Goal: Transaction & Acquisition: Purchase product/service

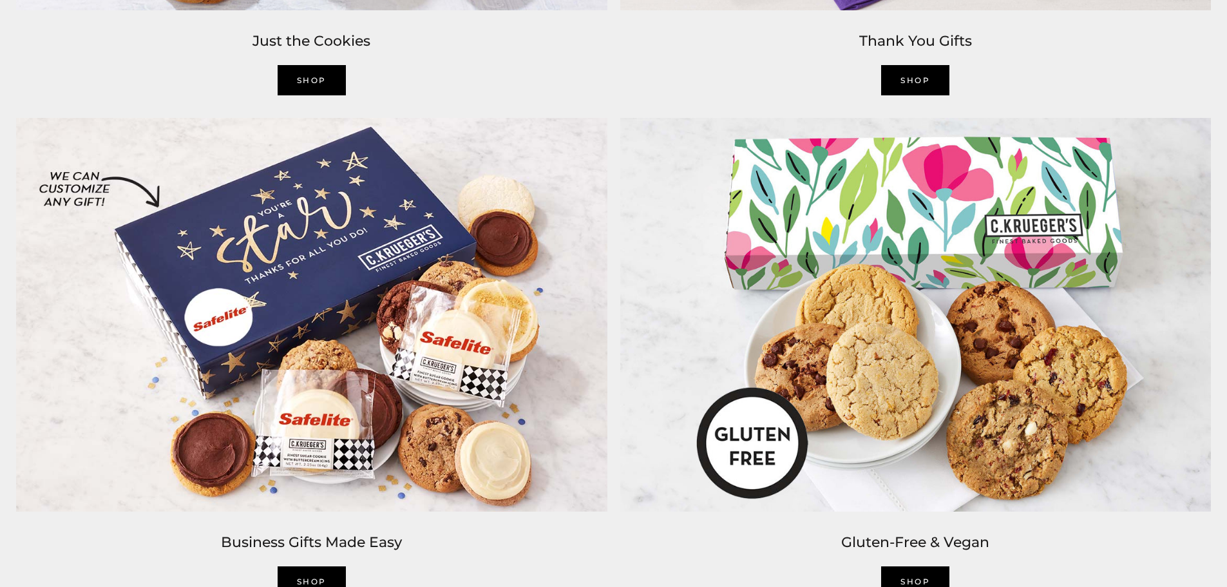
scroll to position [2640, 0]
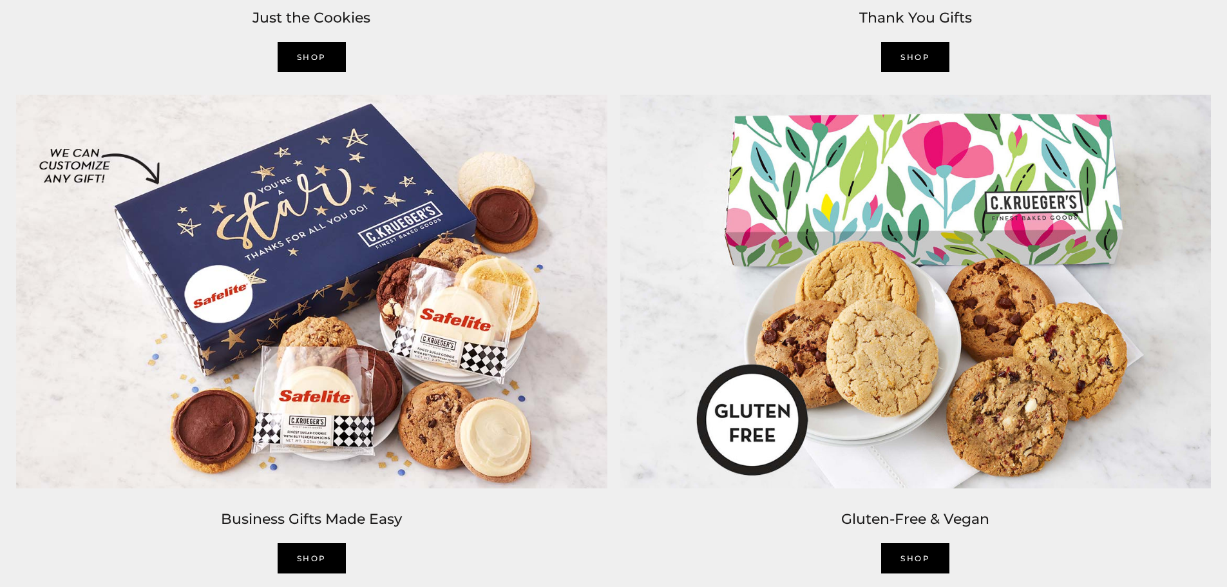
drag, startPoint x: 314, startPoint y: 503, endPoint x: 592, endPoint y: 545, distance: 281.4
click at [592, 545] on div "SHOP" at bounding box center [311, 558] width 591 height 30
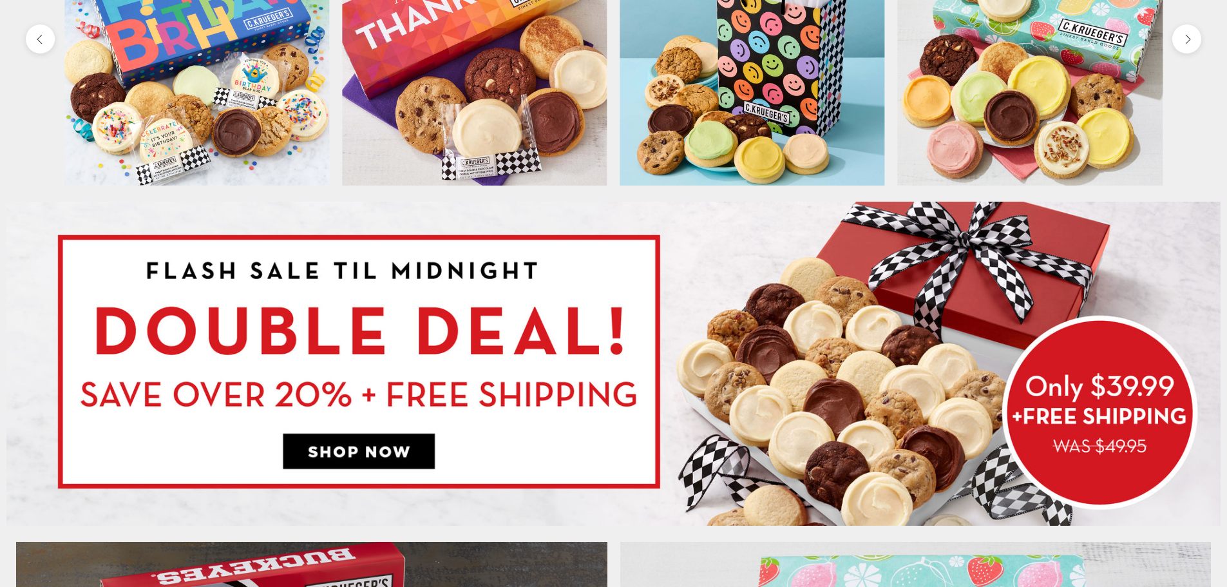
scroll to position [966, 0]
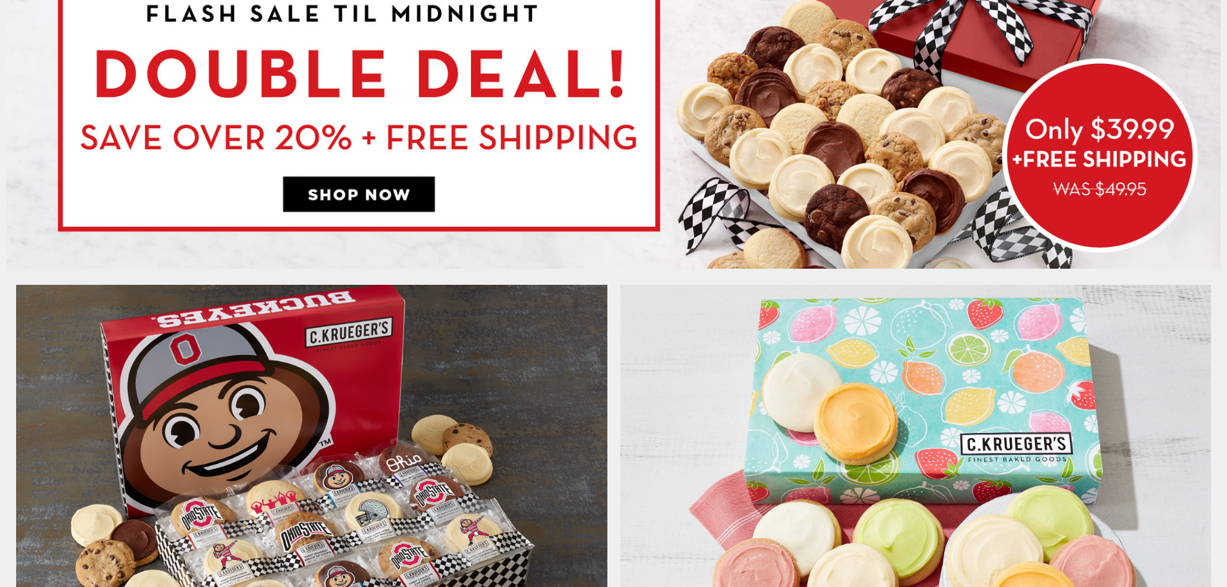
click at [536, 111] on img at bounding box center [613, 106] width 1214 height 323
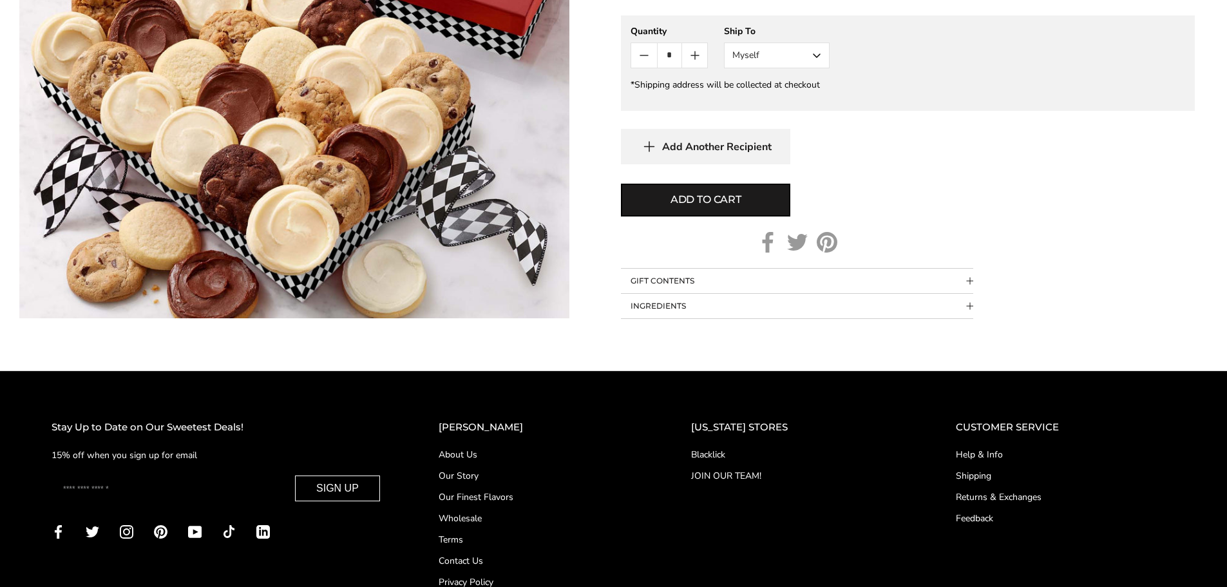
scroll to position [840, 0]
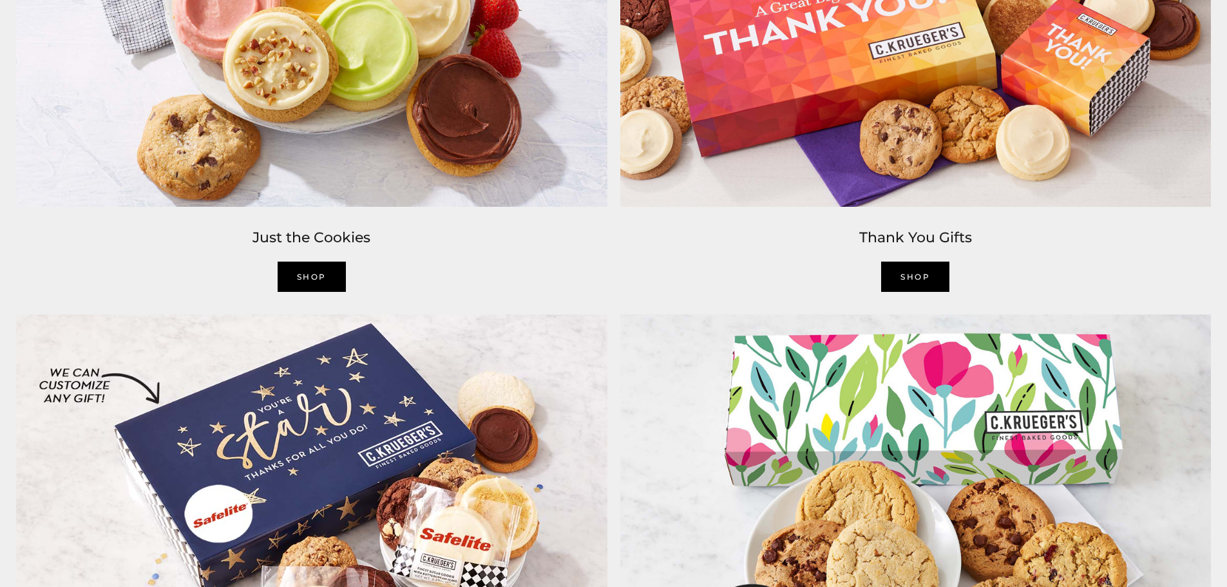
scroll to position [2405, 0]
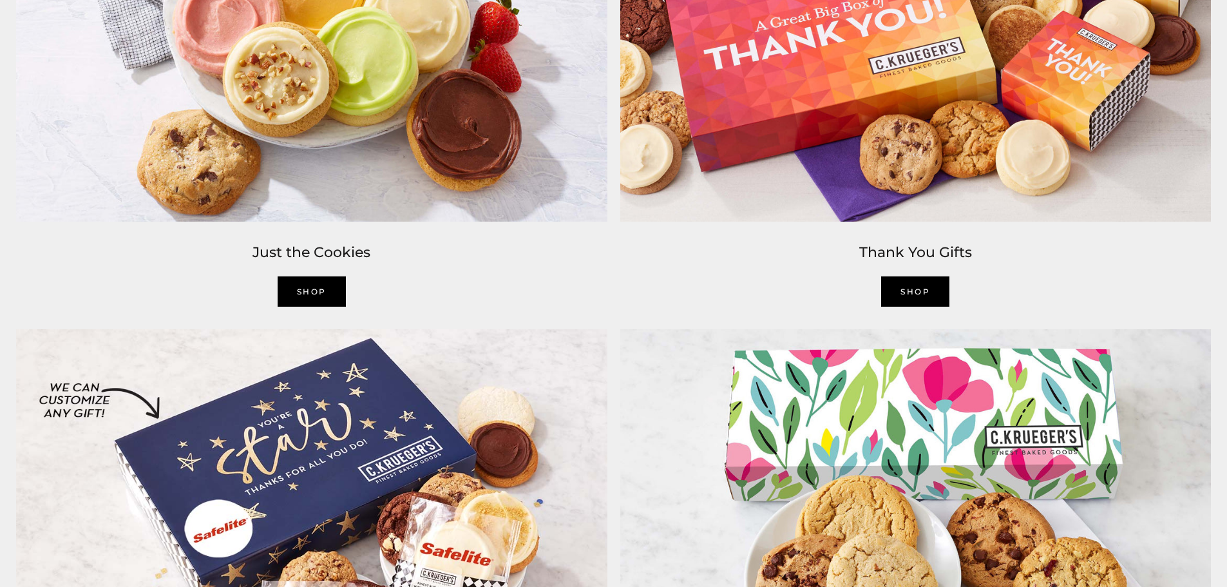
click at [291, 297] on link "SHOP" at bounding box center [312, 291] width 68 height 30
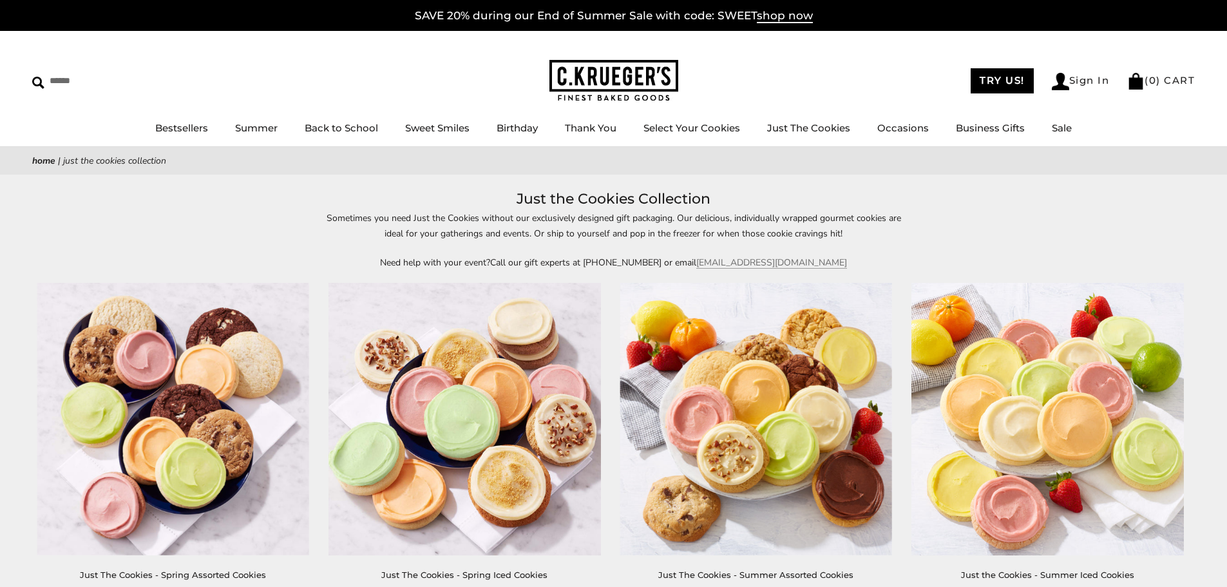
click at [1000, 424] on img at bounding box center [1047, 419] width 272 height 272
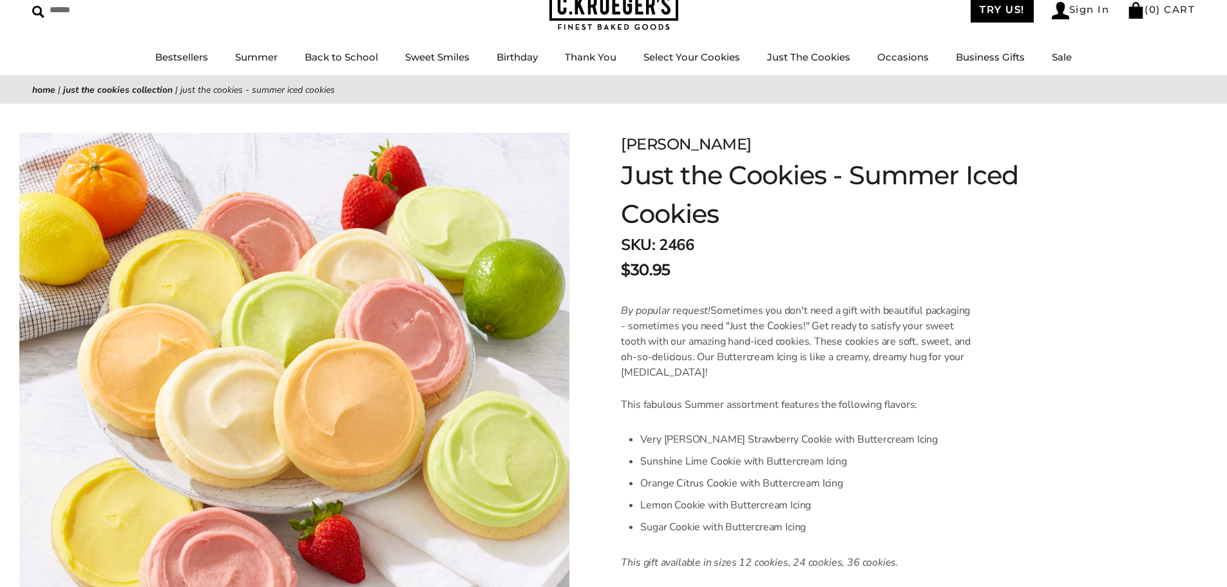
scroll to position [193, 0]
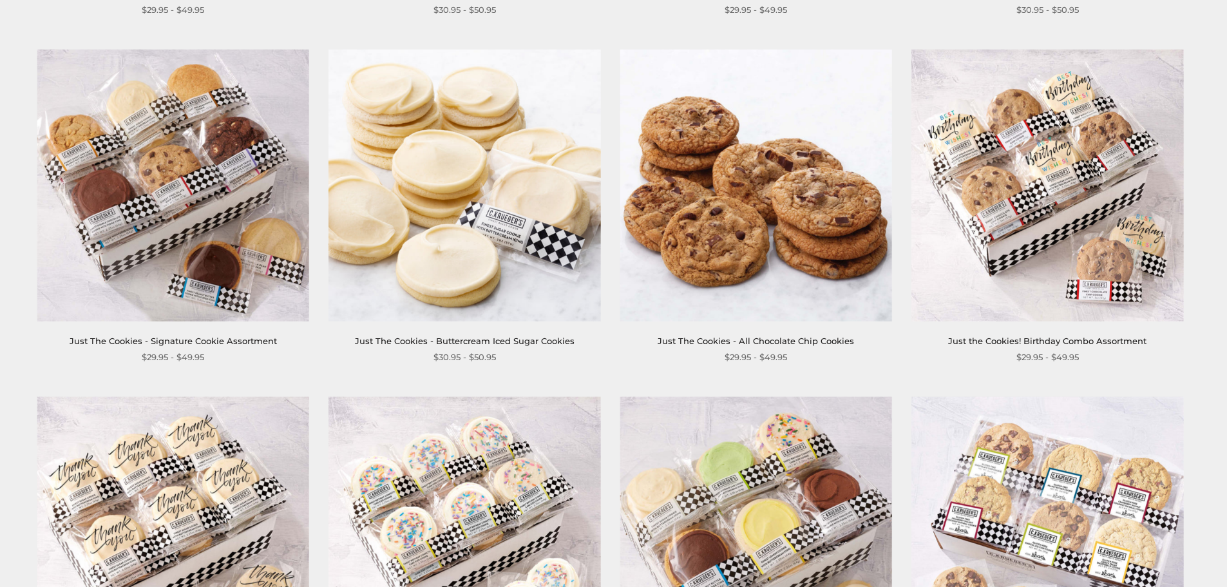
scroll to position [708, 0]
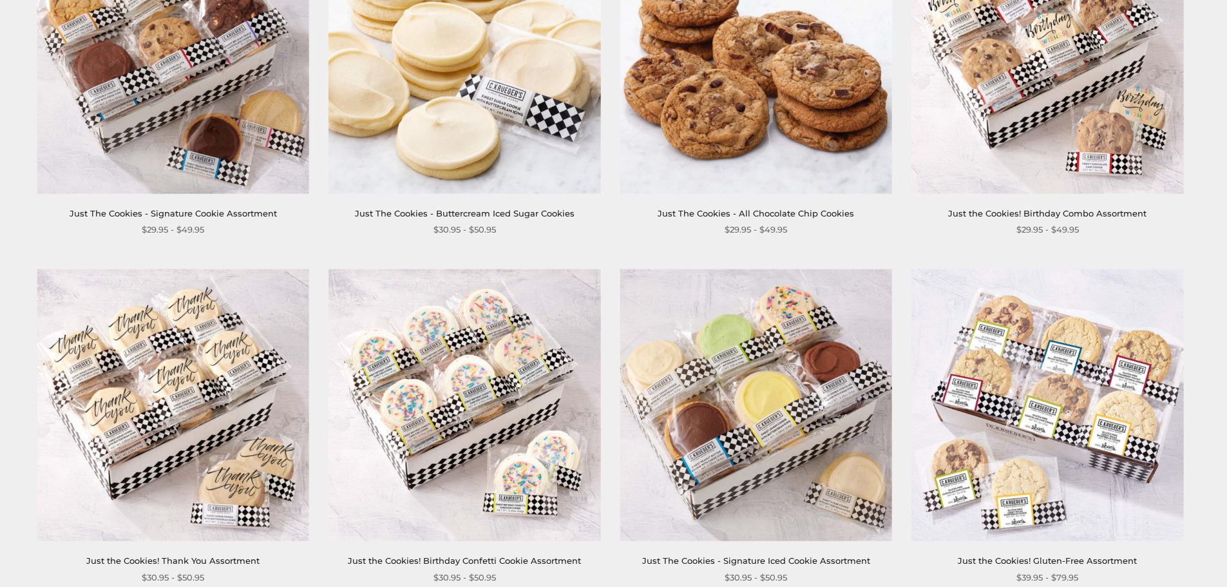
click at [465, 372] on img at bounding box center [464, 405] width 272 height 272
click at [486, 153] on img at bounding box center [464, 57] width 272 height 272
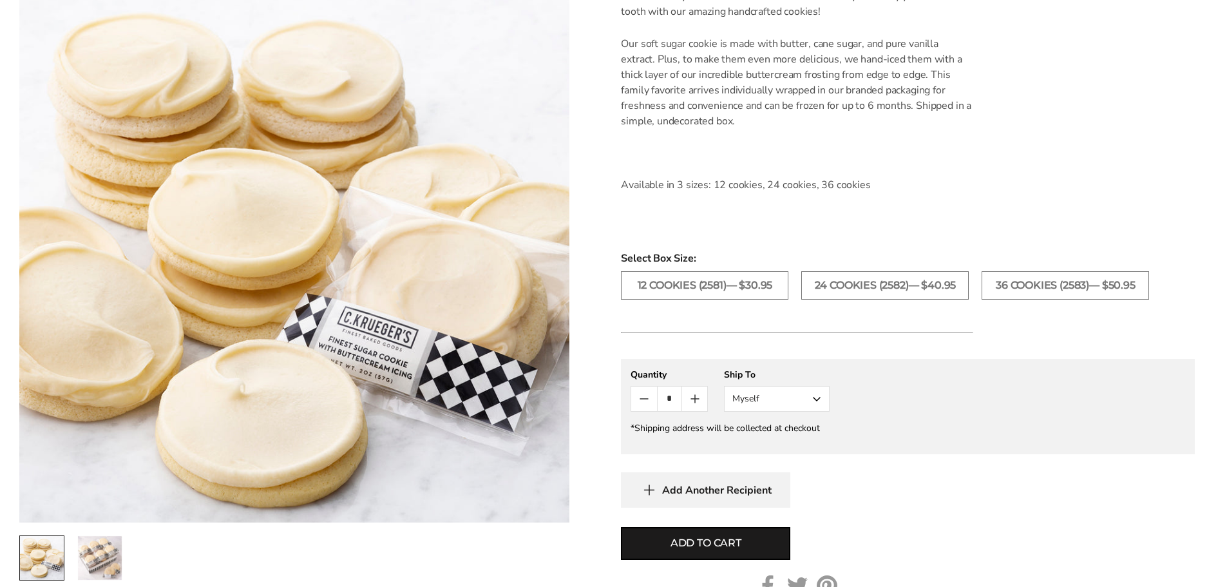
scroll to position [386, 0]
